Goal: Check status: Check status

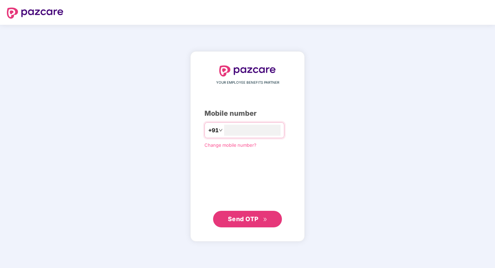
type input "**********"
click at [253, 216] on span "Send OTP" at bounding box center [243, 218] width 31 height 7
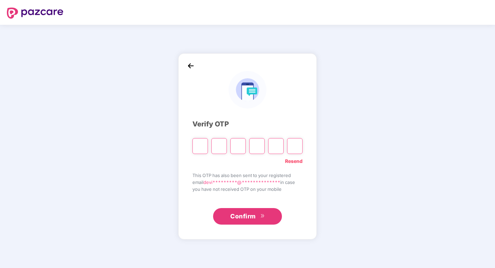
type input "*"
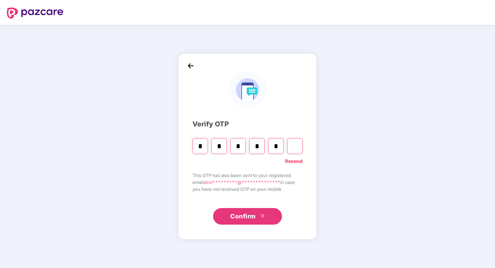
type input "*"
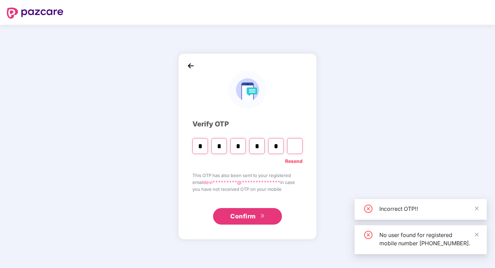
type input "*"
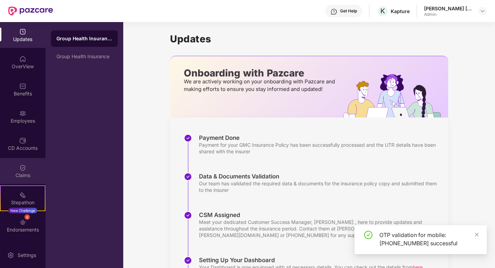
click at [26, 175] on div "Claims" at bounding box center [22, 175] width 45 height 7
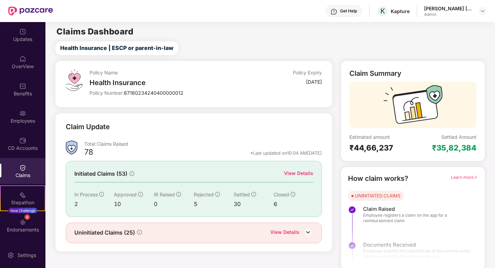
scroll to position [2, 0]
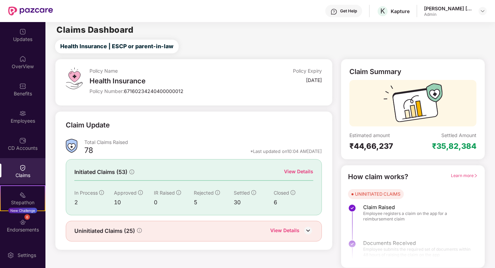
click at [303, 172] on div "View Details" at bounding box center [298, 172] width 29 height 8
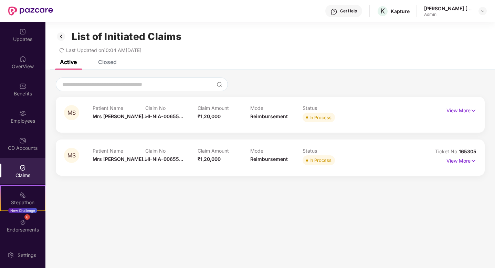
click at [107, 64] on div "Closed" at bounding box center [107, 62] width 19 height 7
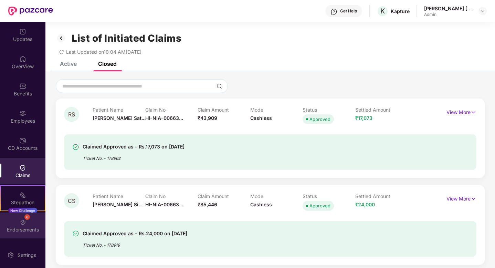
click at [19, 232] on div "Endorsements" at bounding box center [22, 229] width 45 height 7
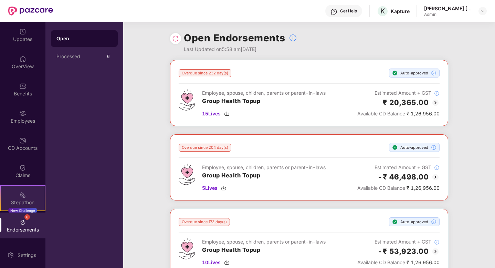
click at [17, 204] on div "Stepathon" at bounding box center [23, 202] width 44 height 7
